Goal: Task Accomplishment & Management: Manage account settings

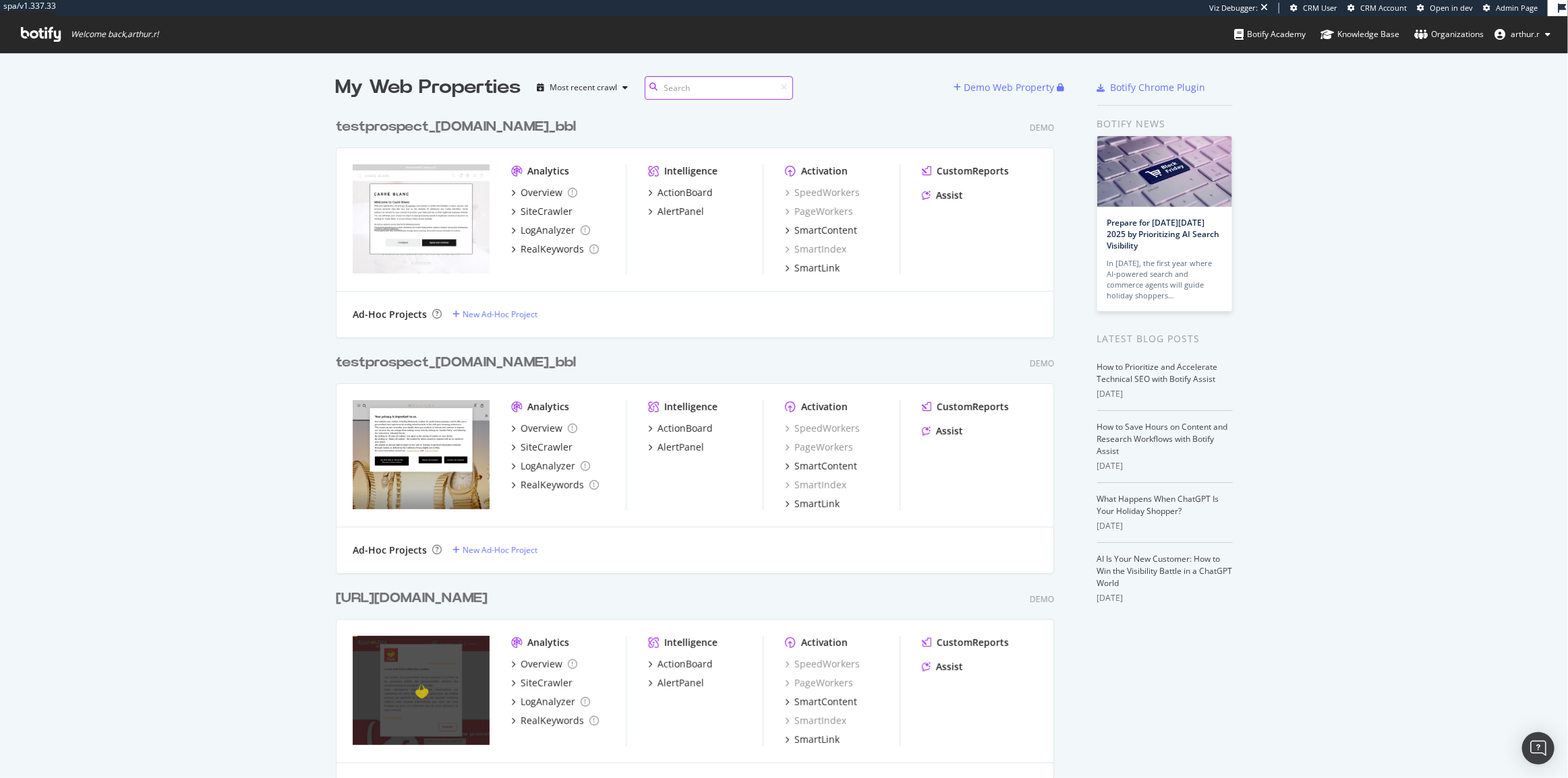
scroll to position [10914, 720]
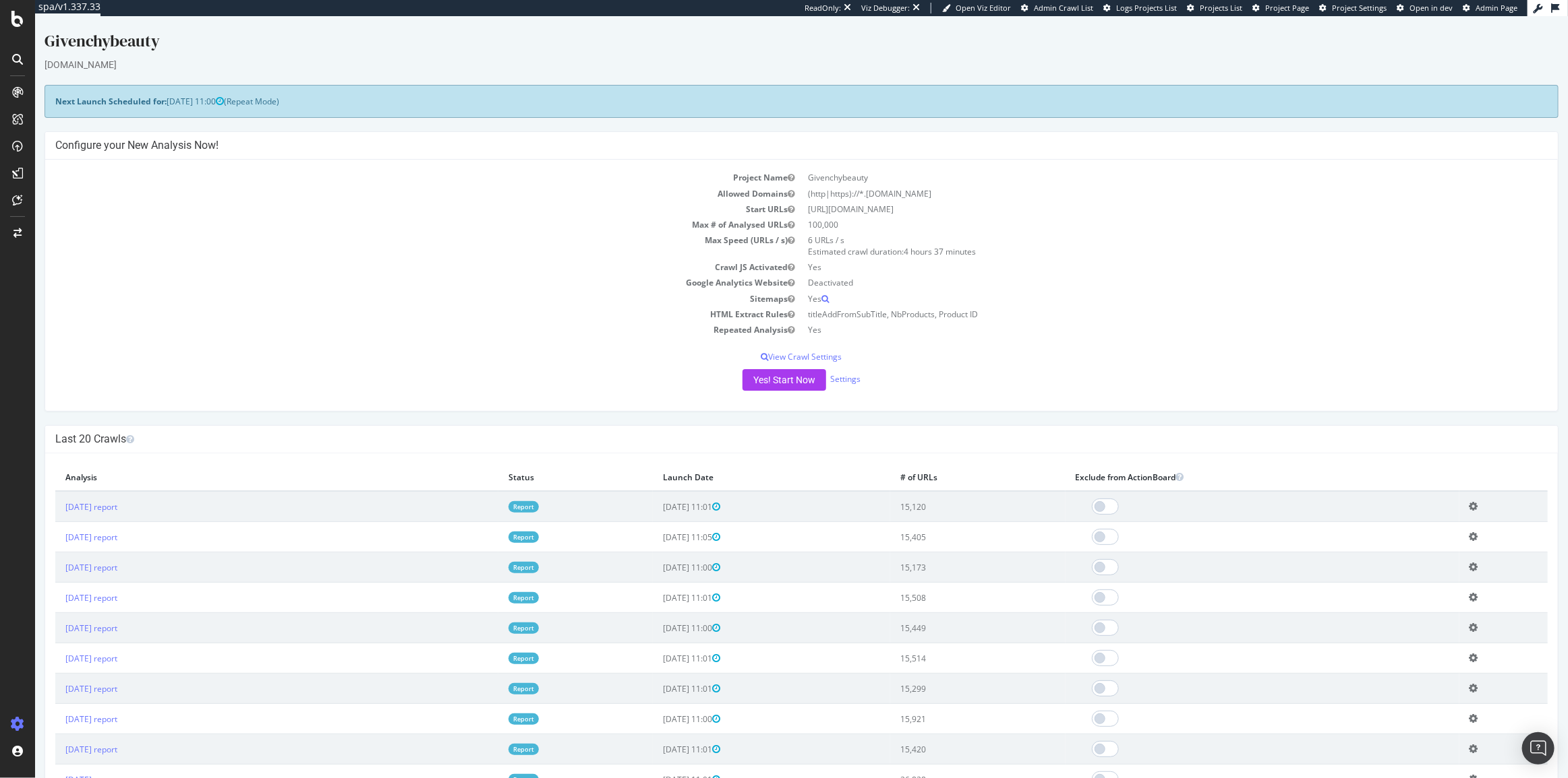
click at [261, 209] on td "Start URLs" at bounding box center [428, 209] width 747 height 15
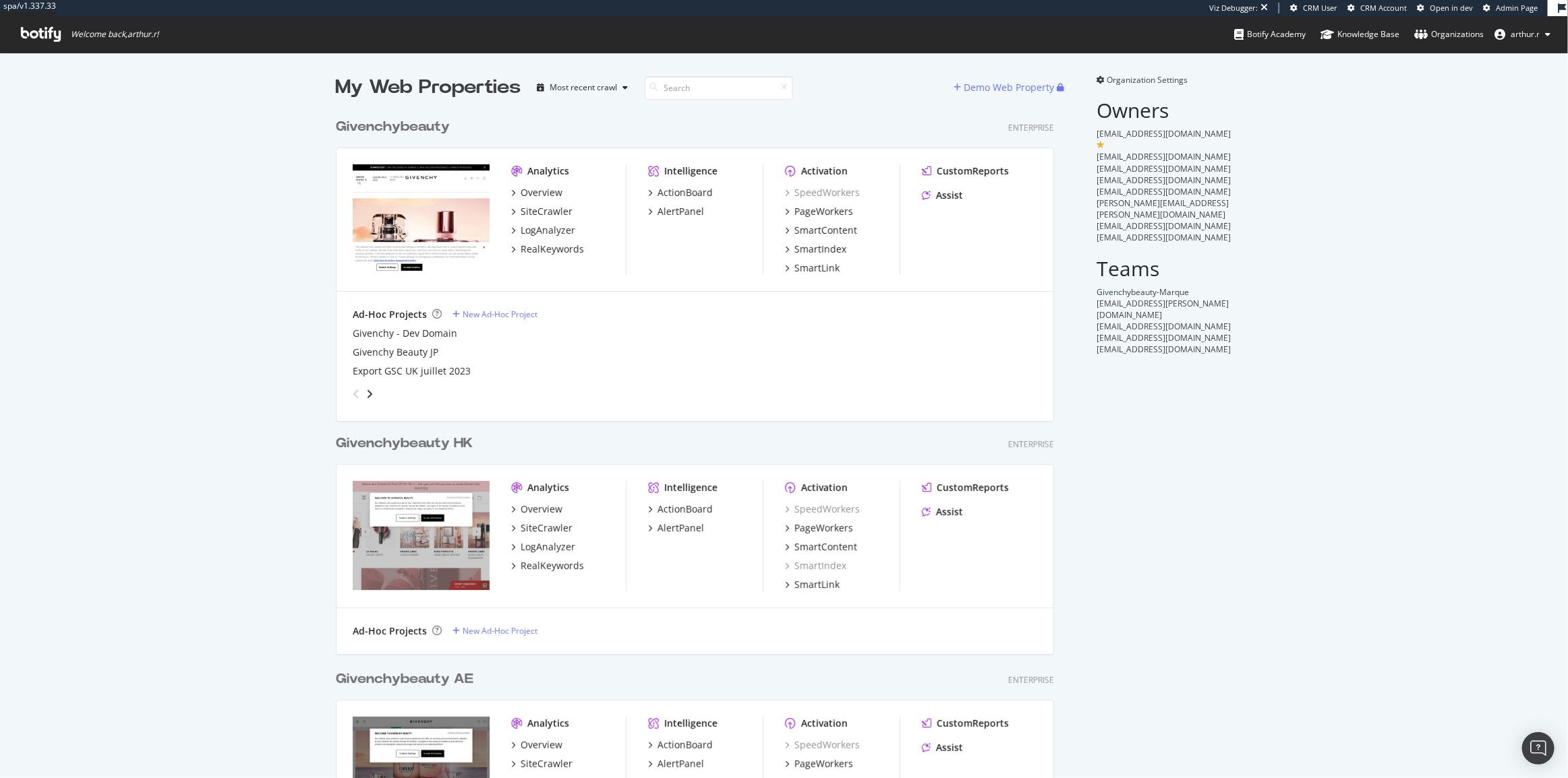
scroll to position [1015, 720]
drag, startPoint x: 225, startPoint y: 253, endPoint x: 236, endPoint y: 213, distance: 41.5
click at [225, 253] on div "My Web Properties Most recent crawl Demo Web Property Givenchybeauty Enterprise…" at bounding box center [784, 600] width 1568 height 1094
